Goal: Information Seeking & Learning: Learn about a topic

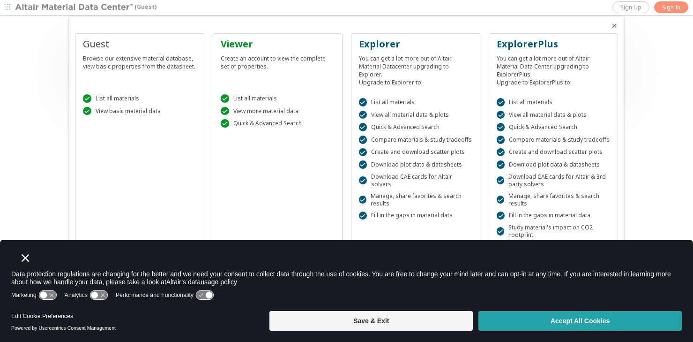
click at [566, 322] on button "Accept All Cookies" at bounding box center [579, 321] width 203 height 20
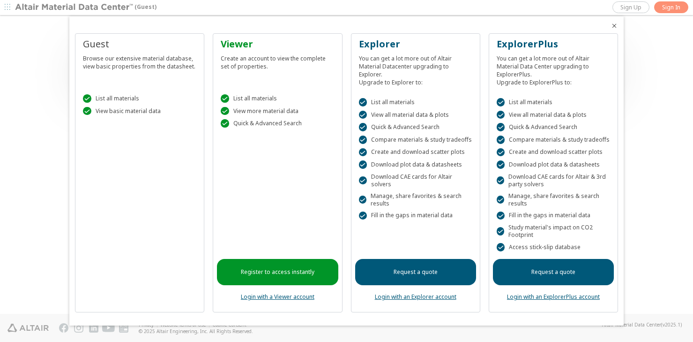
click at [306, 216] on div "Register to access instantly Login with a Viewer account" at bounding box center [277, 221] width 121 height 173
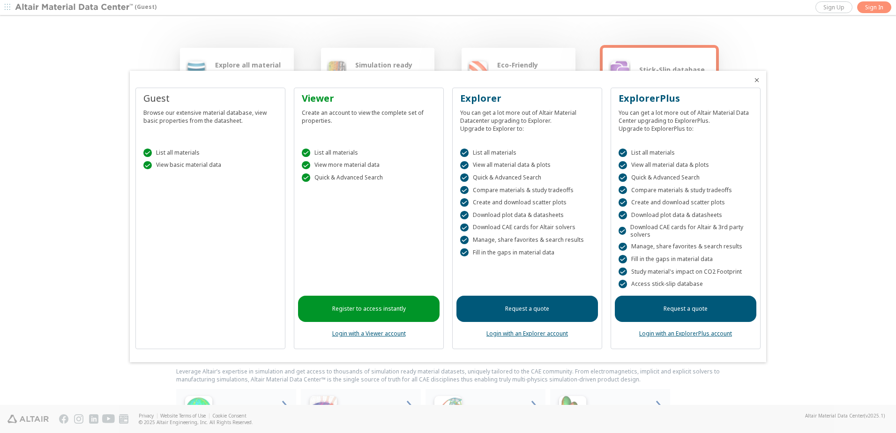
click at [648, 101] on div "ExplorerPlus" at bounding box center [685, 98] width 134 height 13
click at [343, 156] on div " List all materials" at bounding box center [369, 153] width 134 height 8
click at [363, 115] on div "Create an account to view the complete set of properties." at bounding box center [369, 115] width 134 height 20
click at [380, 114] on div "Create an account to view the complete set of properties." at bounding box center [369, 115] width 134 height 20
click at [541, 126] on div "You can get a lot more out of Altair Material Datacenter upgrading to Explorer.…" at bounding box center [527, 119] width 134 height 28
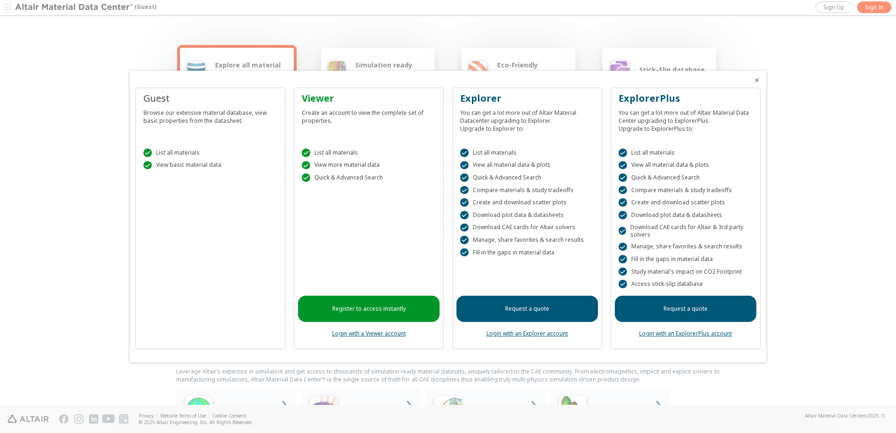
click at [482, 237] on div " Manage, share favorites & search results" at bounding box center [527, 240] width 134 height 8
click at [490, 229] on div " Download CAE cards for Altair solvers" at bounding box center [527, 227] width 134 height 8
click at [497, 252] on div " Fill in the gaps in material data" at bounding box center [527, 252] width 134 height 8
click at [496, 252] on div " Fill in the gaps in material data" at bounding box center [527, 252] width 134 height 8
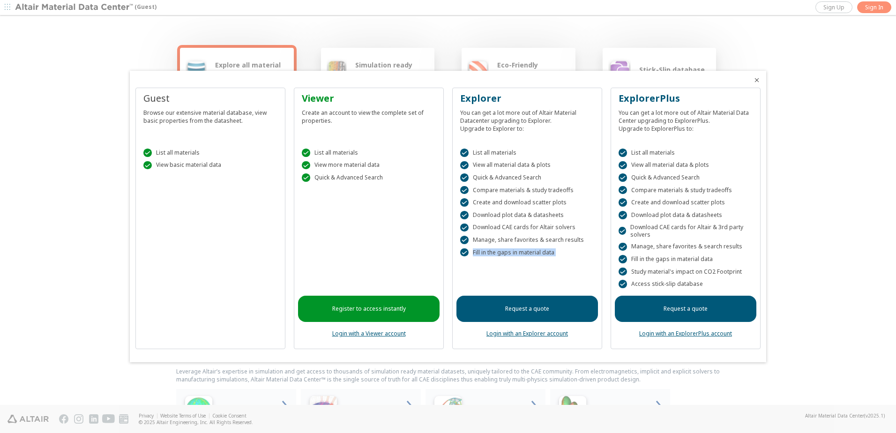
click at [496, 252] on div " Fill in the gaps in material data" at bounding box center [527, 252] width 134 height 8
drag, startPoint x: 496, startPoint y: 252, endPoint x: 489, endPoint y: 261, distance: 11.7
click at [490, 261] on div " List all materials  View all material data & plots  Quick & Advanced Search…" at bounding box center [526, 210] width 141 height 146
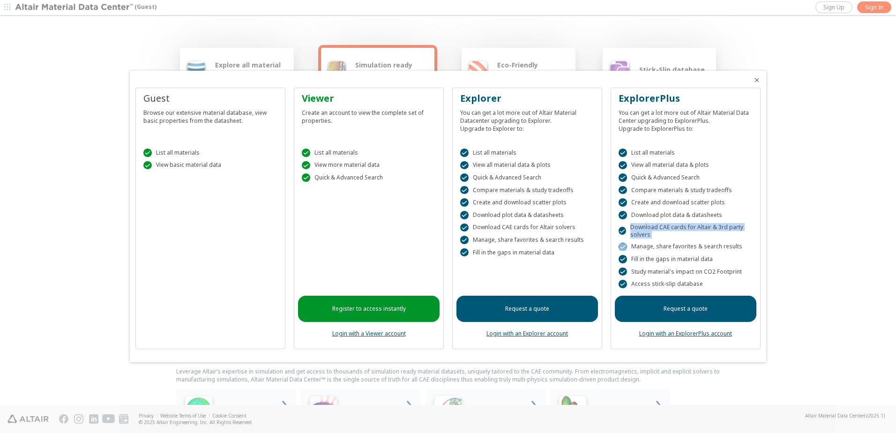
drag, startPoint x: 630, startPoint y: 225, endPoint x: 670, endPoint y: 239, distance: 42.4
click at [670, 239] on div " List all materials  View all material data & plots  Quick & Advanced Search…" at bounding box center [685, 216] width 141 height 159
drag, startPoint x: 670, startPoint y: 239, endPoint x: 656, endPoint y: 234, distance: 14.7
click at [656, 234] on div " Download CAE cards for Altair & 3rd party solvers" at bounding box center [685, 230] width 134 height 15
click at [649, 233] on div " Download CAE cards for Altair & 3rd party solvers" at bounding box center [685, 230] width 134 height 15
